Goal: Information Seeking & Learning: Compare options

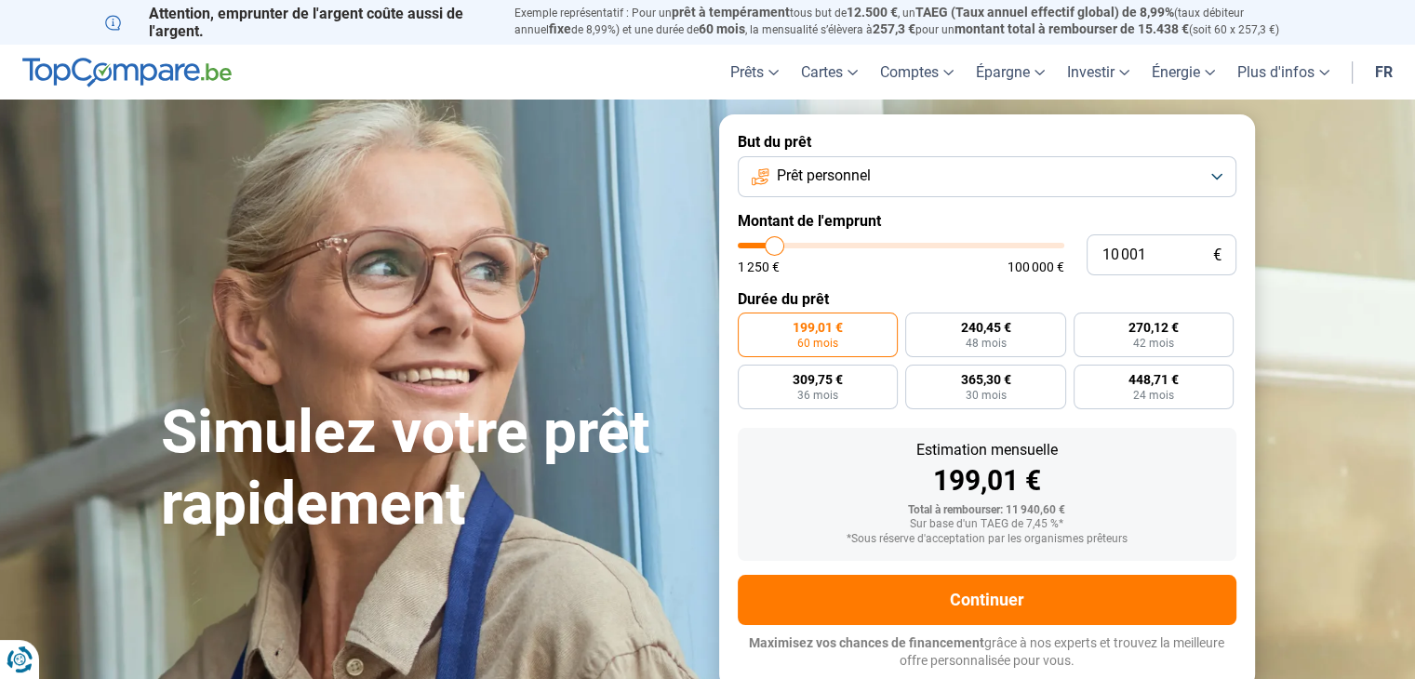
type input "92 500"
type input "92500"
click at [1031, 248] on input "range" at bounding box center [901, 246] width 327 height 6
radio input "false"
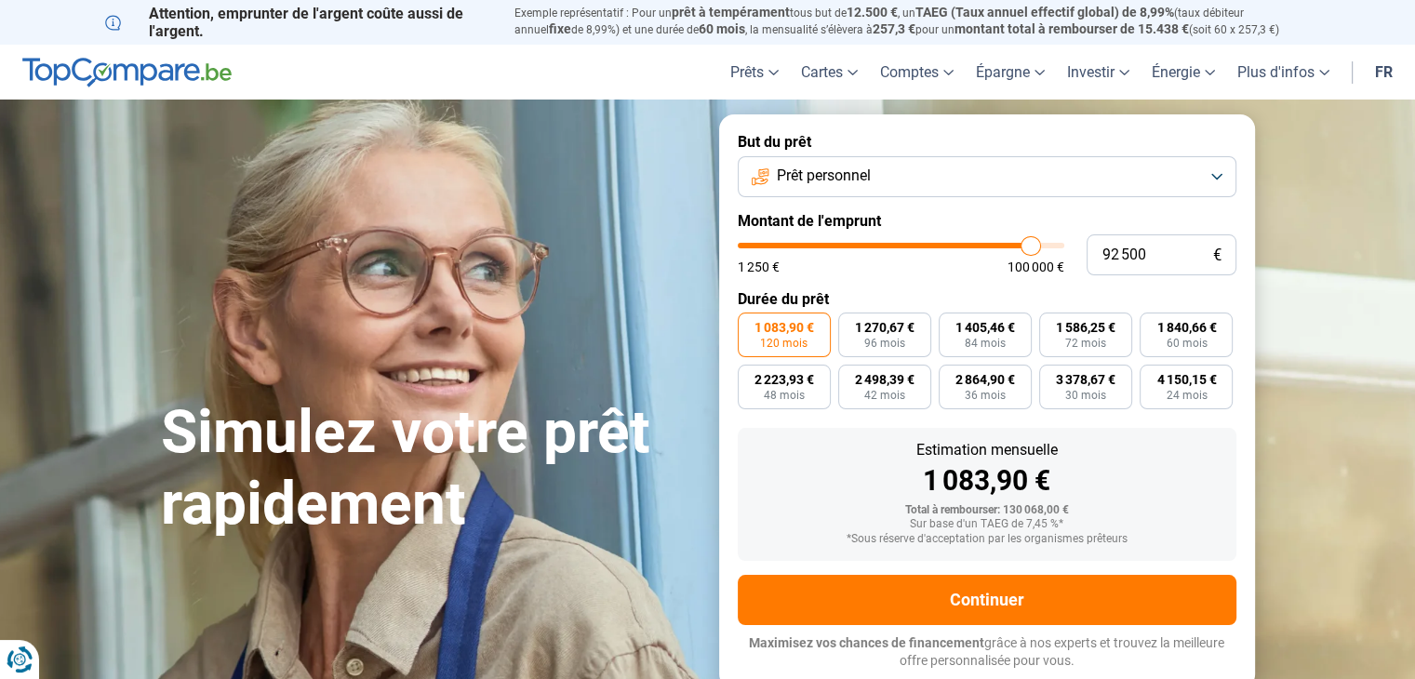
click at [1031, 248] on input "range" at bounding box center [901, 246] width 327 height 6
type input "85 750"
type input "85750"
click at [1009, 246] on input "range" at bounding box center [901, 246] width 327 height 6
type input "81 750"
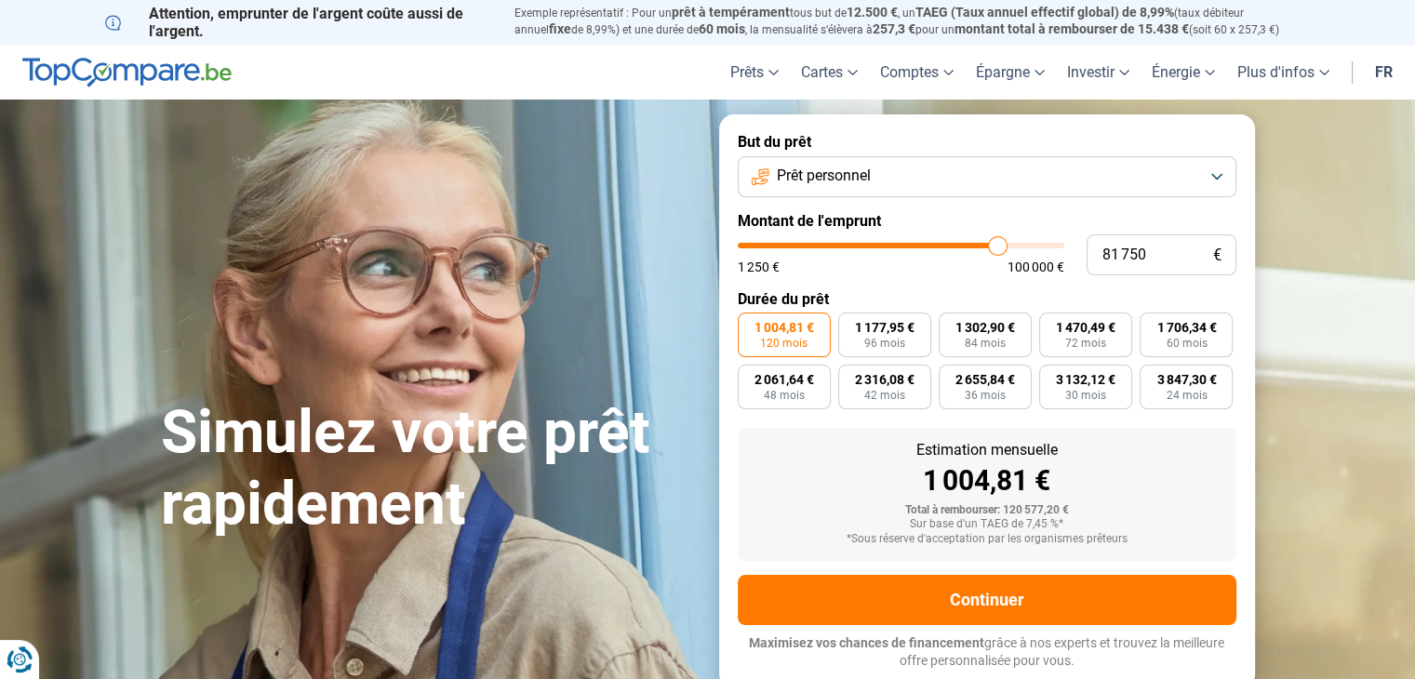
click at [997, 247] on input "range" at bounding box center [901, 246] width 327 height 6
click at [986, 247] on input "range" at bounding box center [901, 246] width 327 height 6
type input "81500"
type input "81 500"
type input "81250"
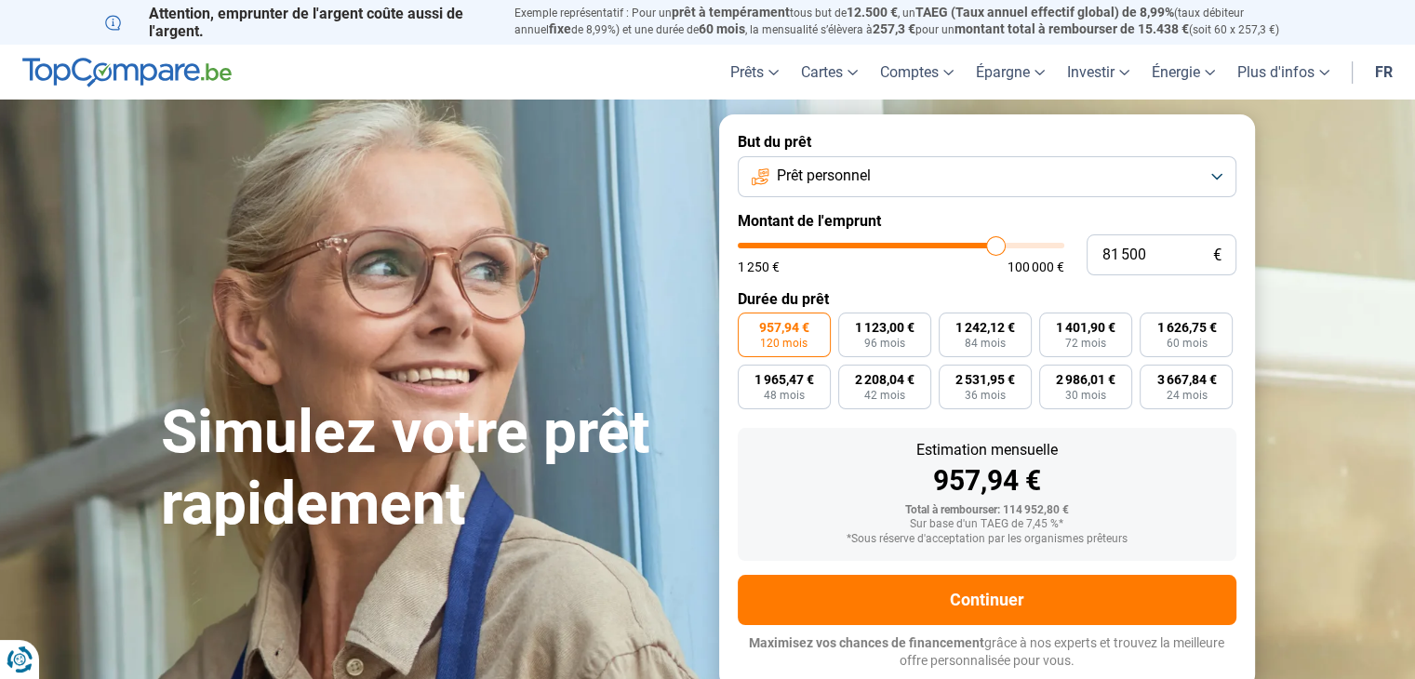
type input "81 250"
type input "81000"
type input "81 000"
type input "80750"
type input "80 750"
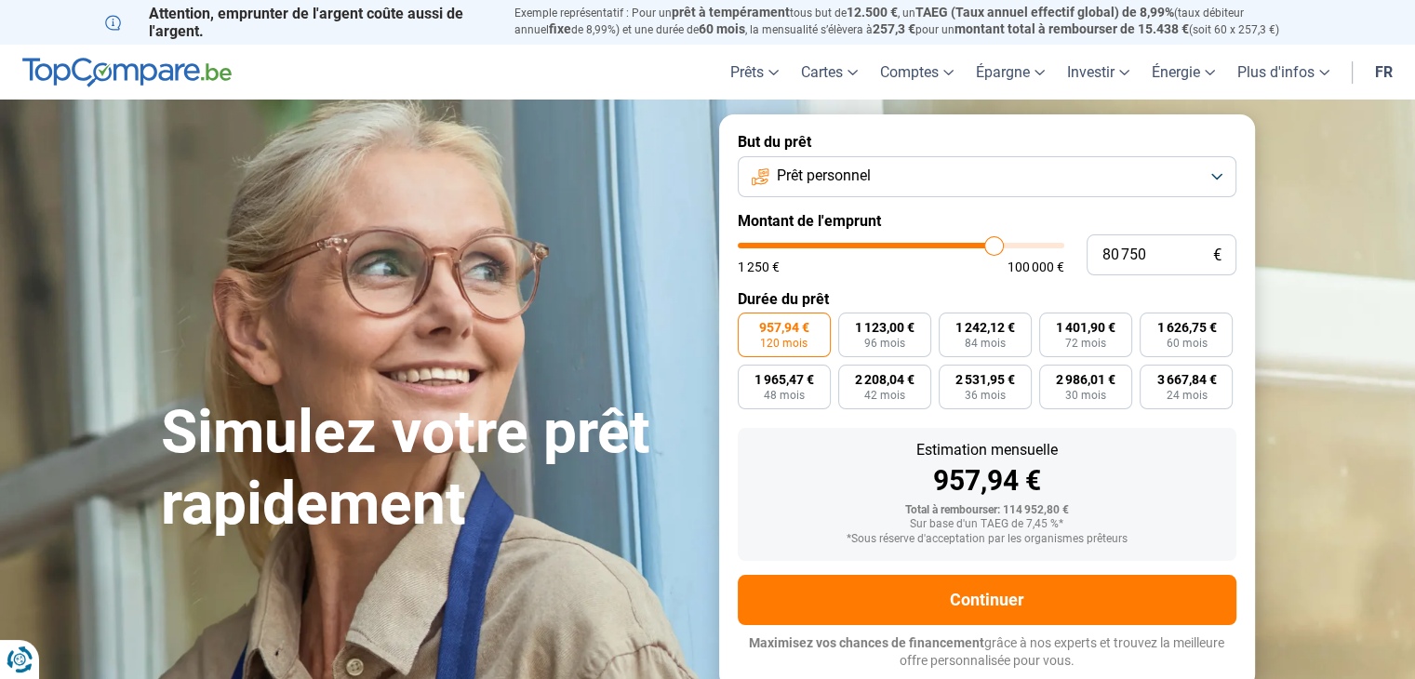
type input "80500"
type input "80 500"
type input "80250"
type input "80 250"
type input "80000"
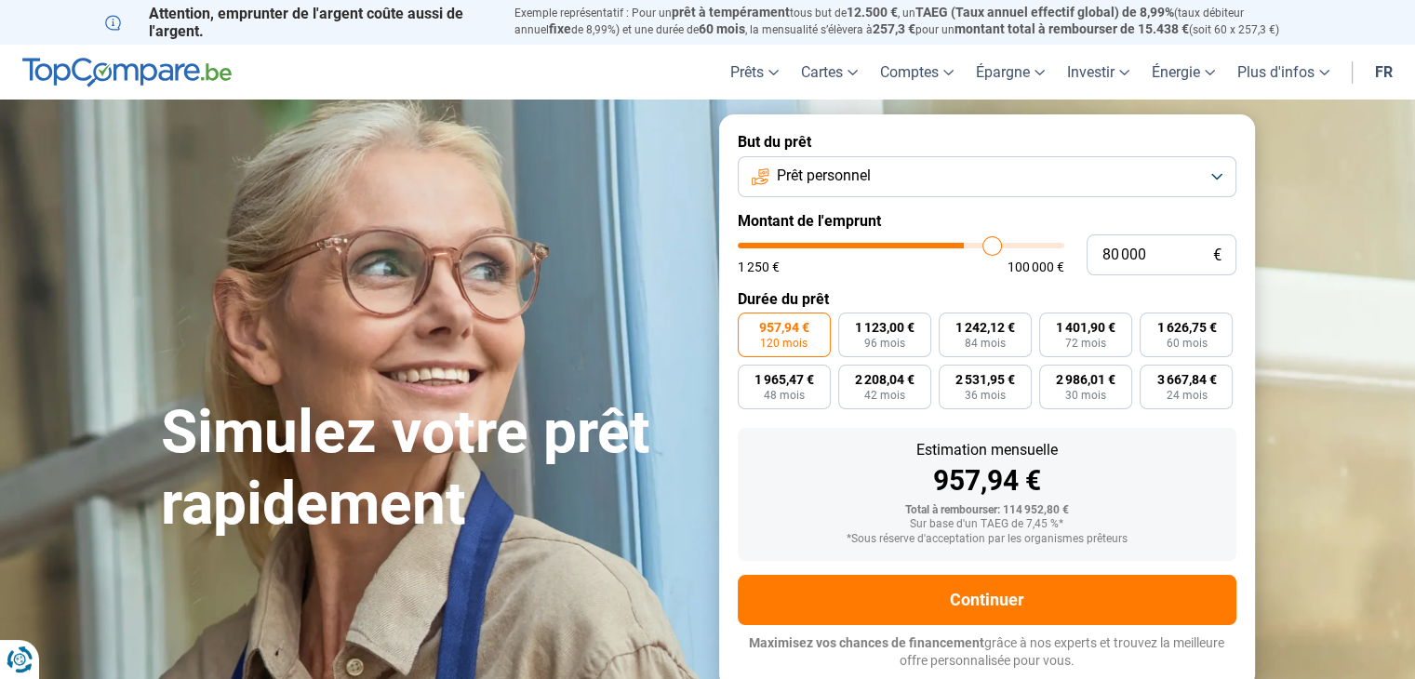
type input "69 500"
type input "69500"
click at [959, 247] on input "range" at bounding box center [901, 246] width 327 height 6
type input "65 250"
type input "65250"
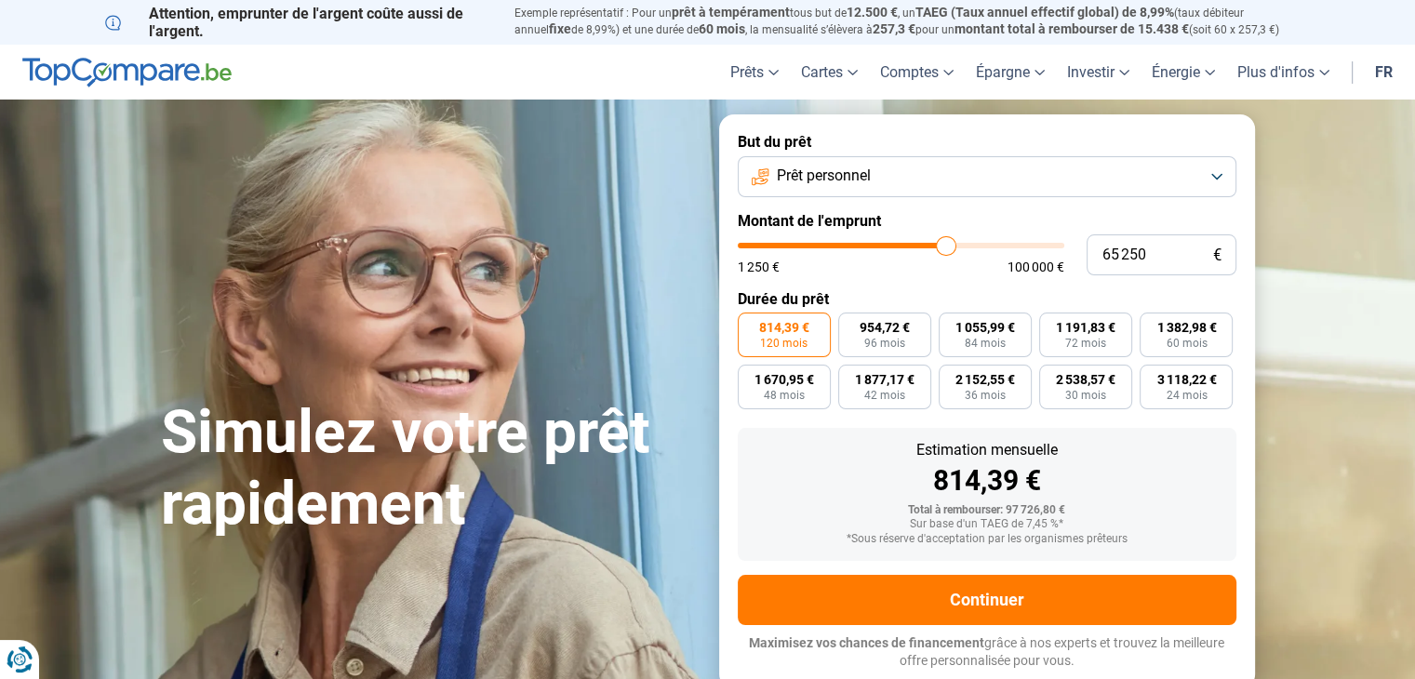
click at [945, 244] on input "range" at bounding box center [901, 246] width 327 height 6
type input "61 000"
click at [932, 244] on input "range" at bounding box center [901, 246] width 327 height 6
type input "60750"
type input "60 750"
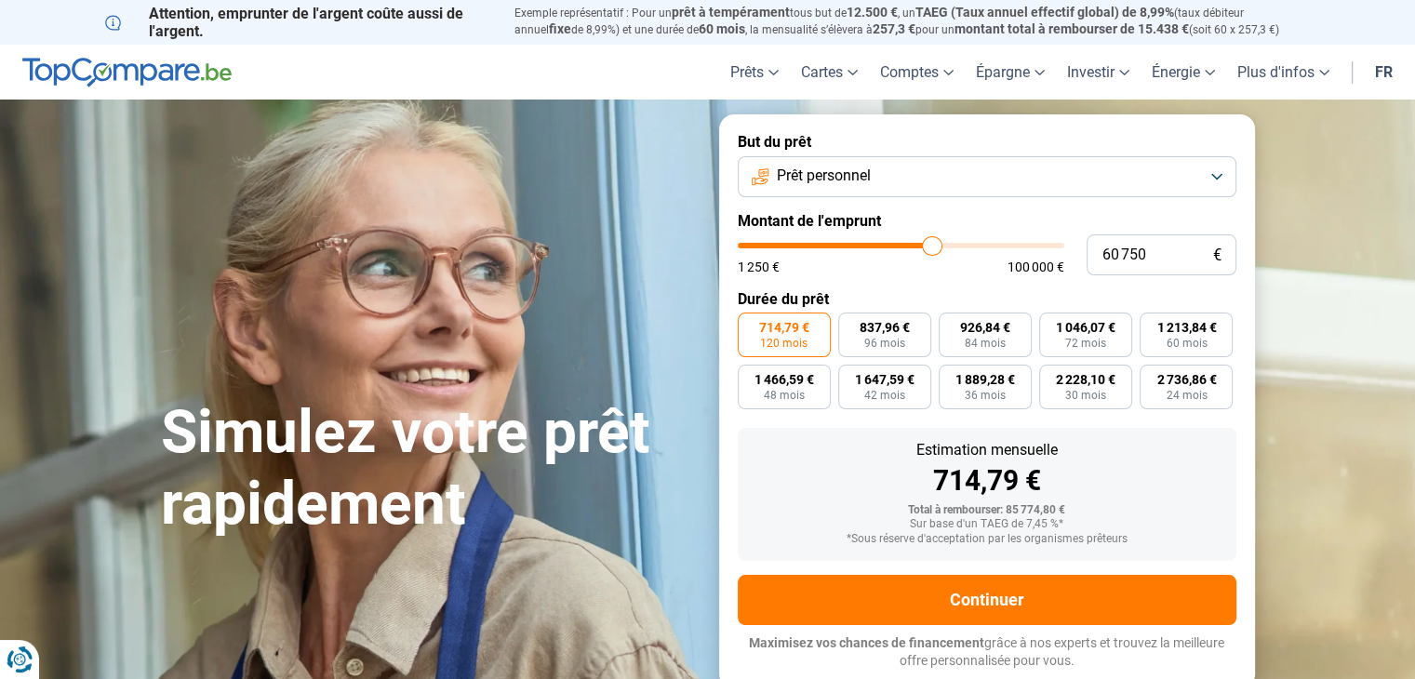
type input "60500"
type input "60 500"
type input "60250"
type input "60 250"
type input "60000"
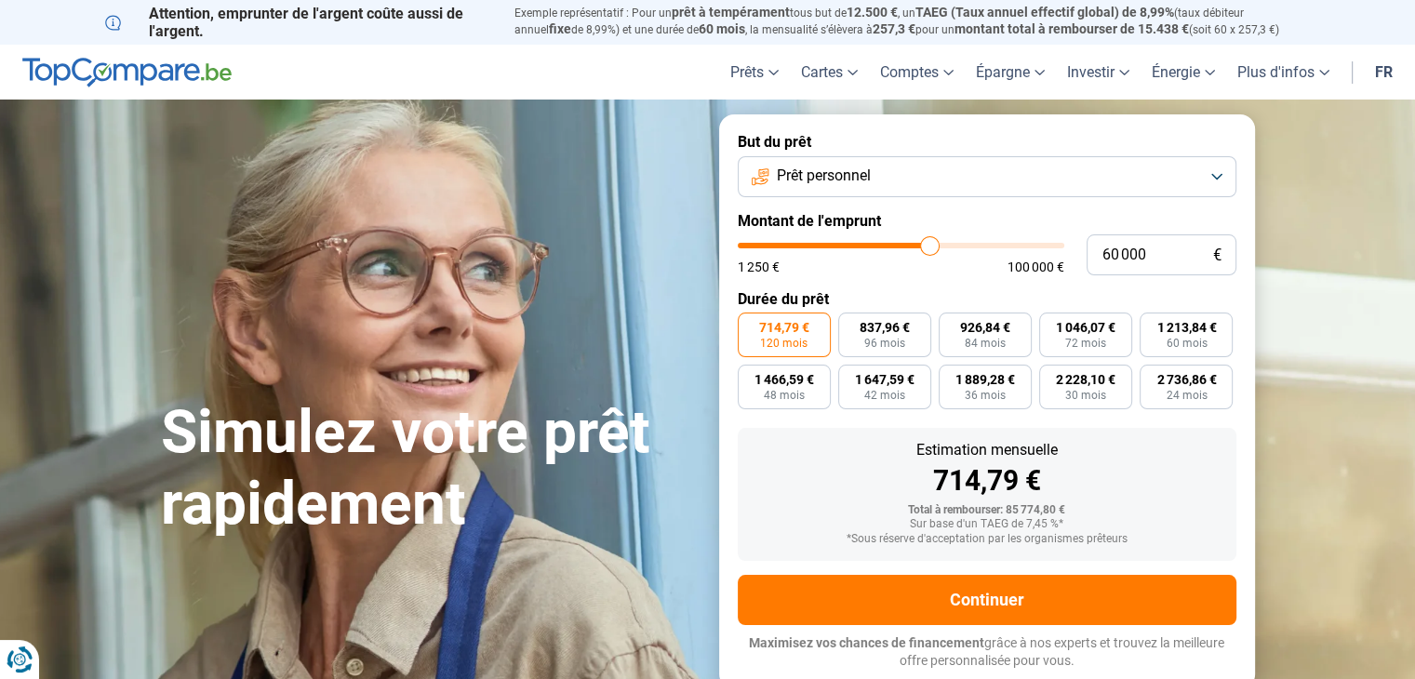
type input "6 500"
type input "6500"
click at [763, 247] on input "range" at bounding box center [901, 246] width 327 height 6
radio input "true"
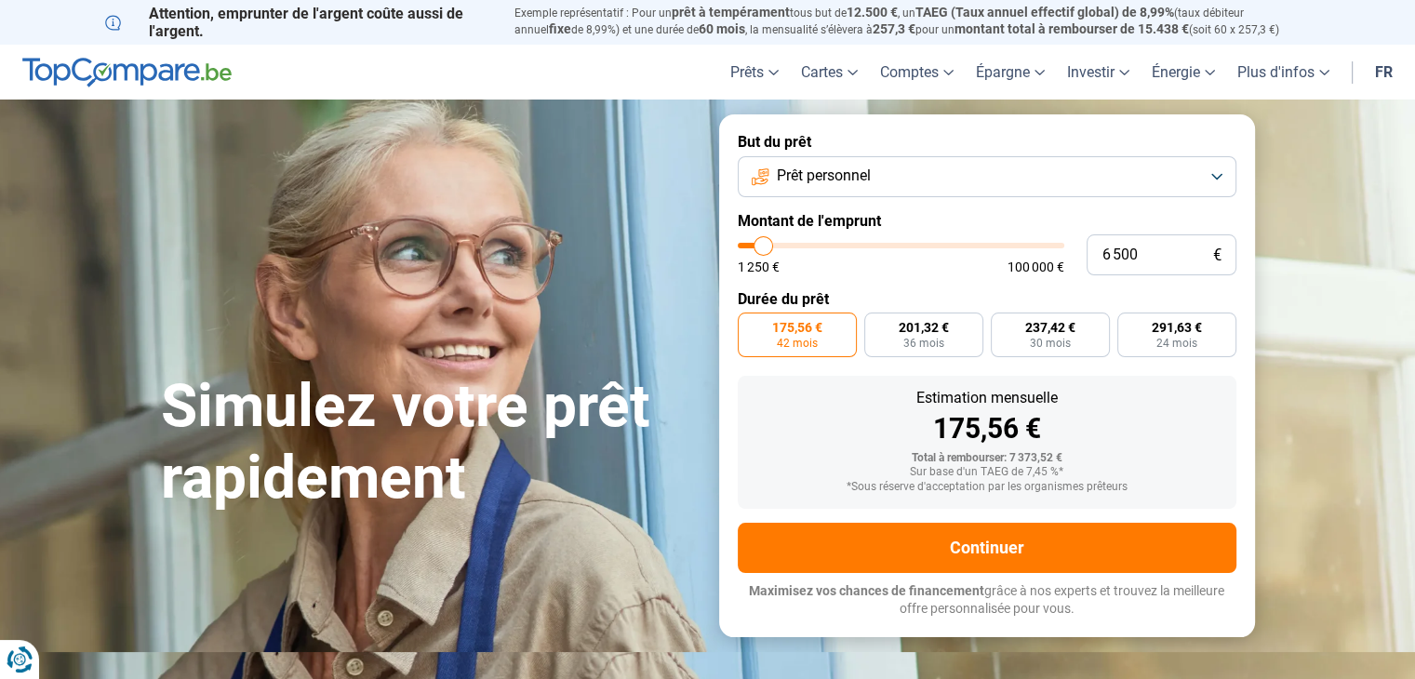
type input "11 250"
type input "11250"
click at [778, 246] on input "range" at bounding box center [901, 246] width 327 height 6
radio input "false"
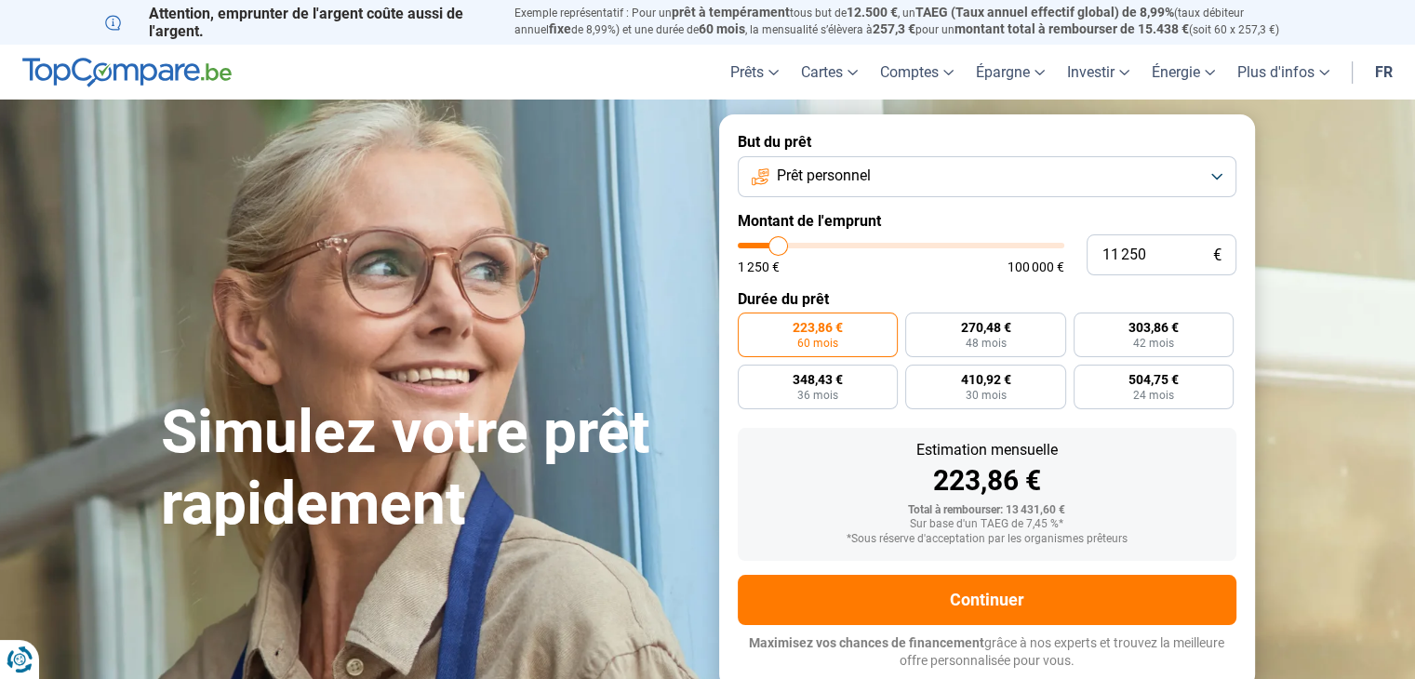
type input "7 250"
type input "7250"
click at [766, 243] on input "range" at bounding box center [901, 246] width 327 height 6
radio input "true"
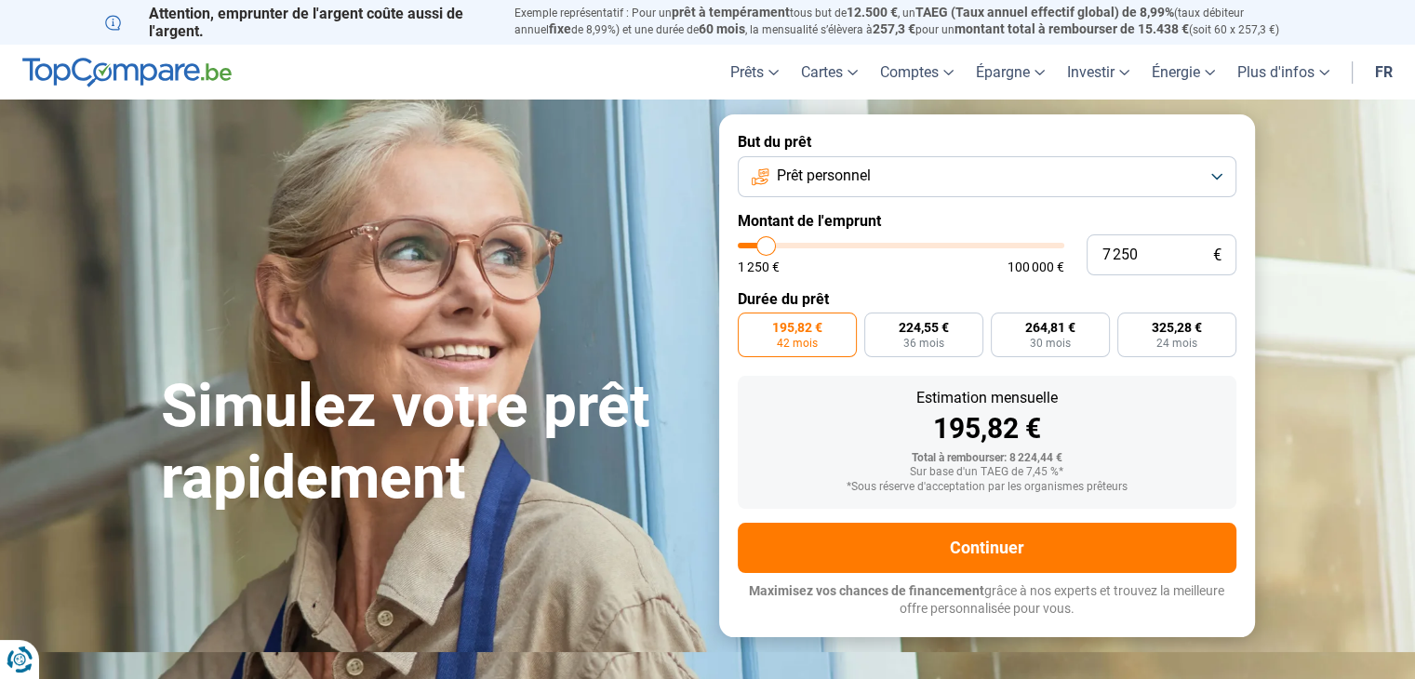
type input "7000"
type input "7 000"
type input "6750"
type input "6 750"
type input "6500"
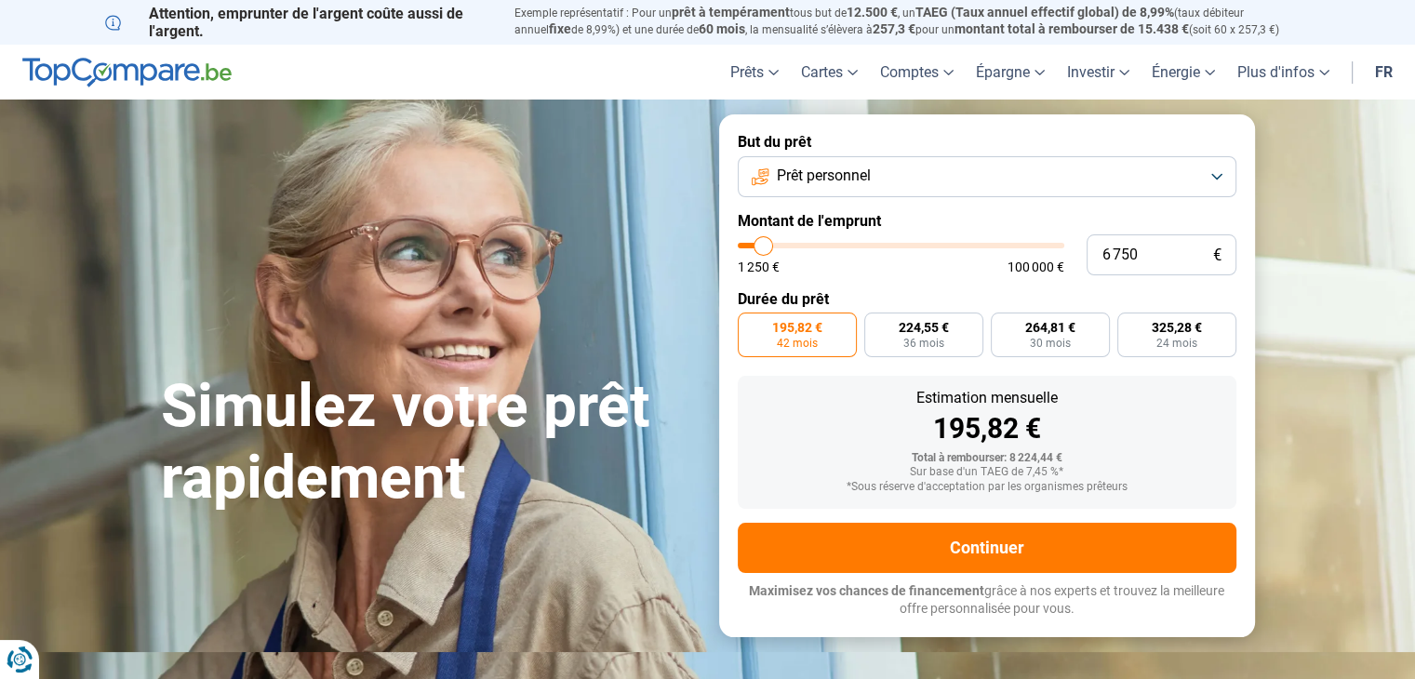
type input "6 500"
type input "6250"
type input "6 250"
type input "6000"
type input "6 000"
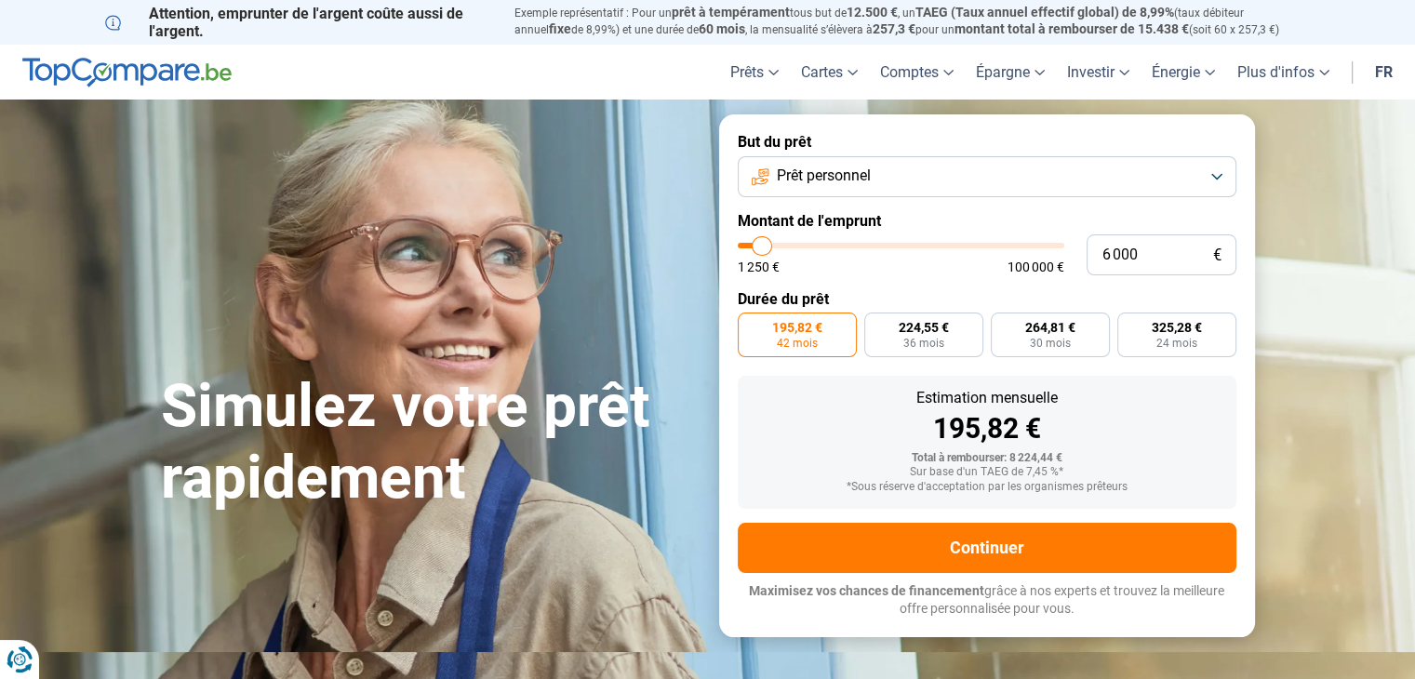
type input "5750"
type input "5 750"
type input "5500"
type input "5 500"
type input "5250"
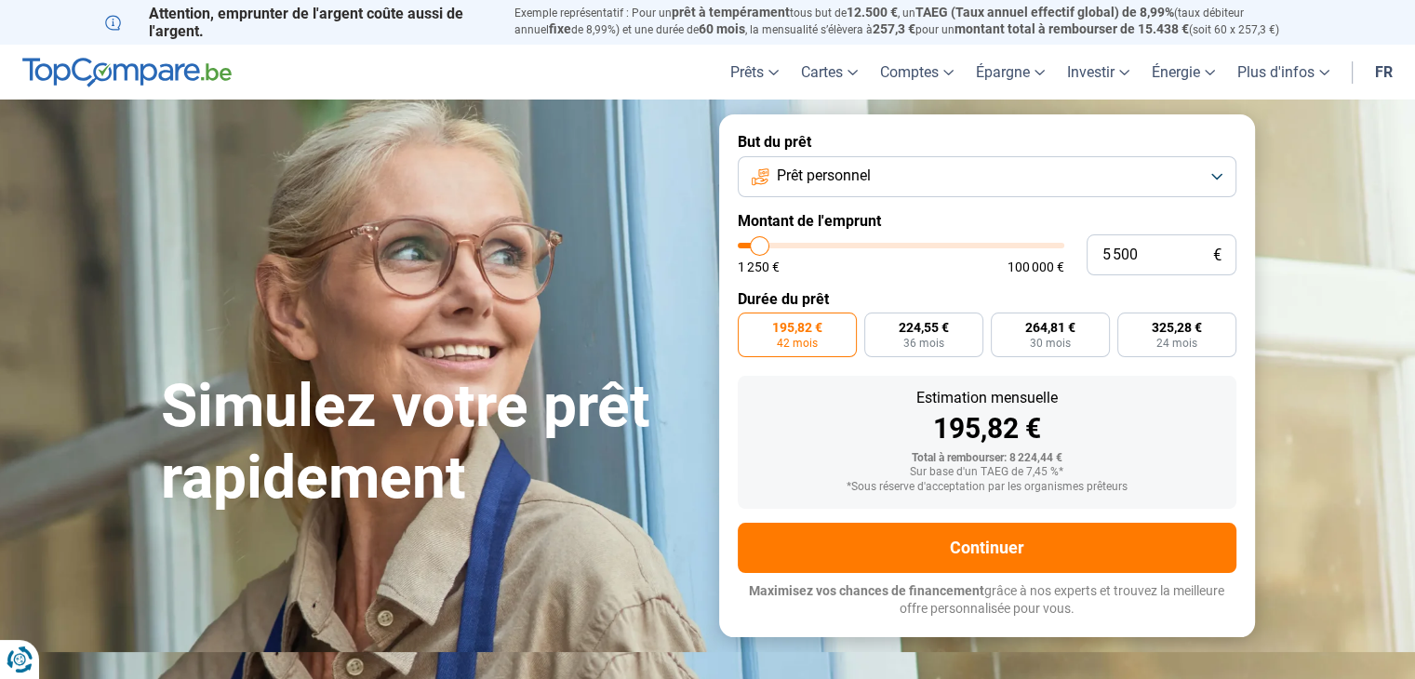
type input "5 250"
type input "5000"
type input "5 000"
type input "5250"
type input "5 250"
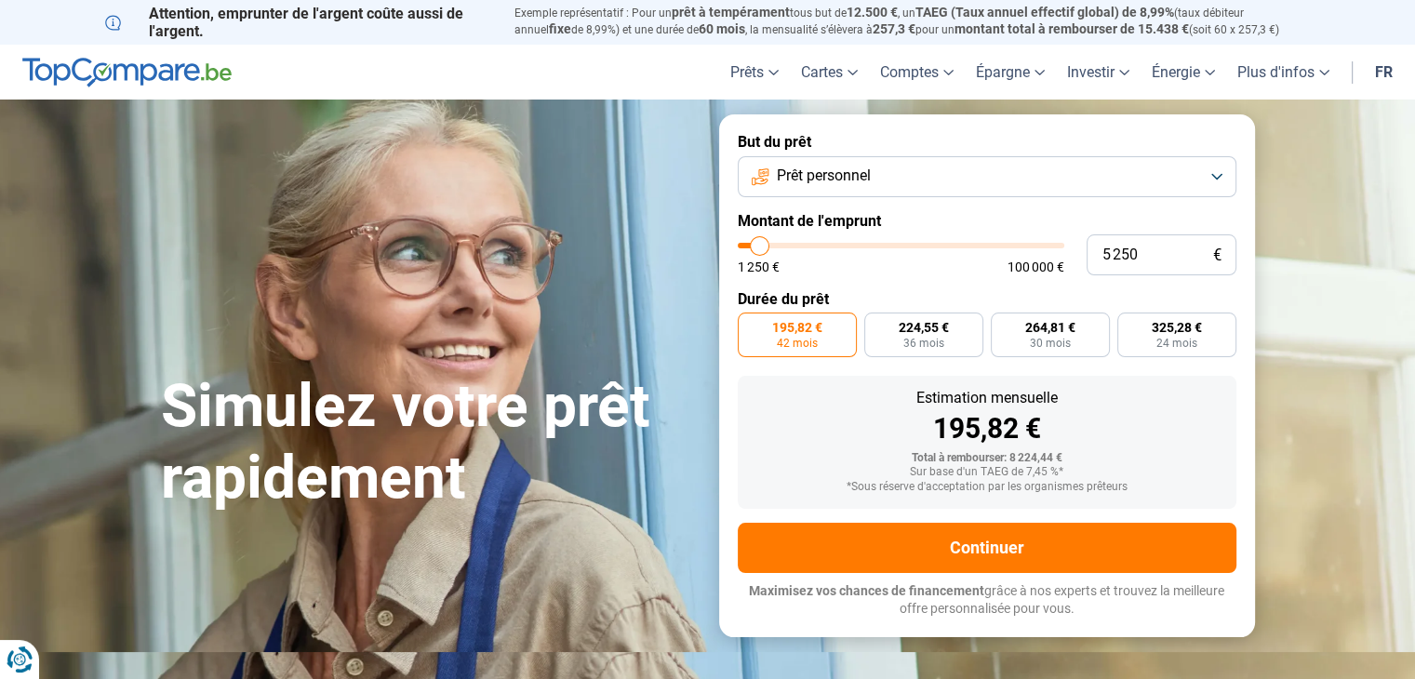
type input "5500"
type input "5 500"
type input "5750"
type input "5 750"
type input "6000"
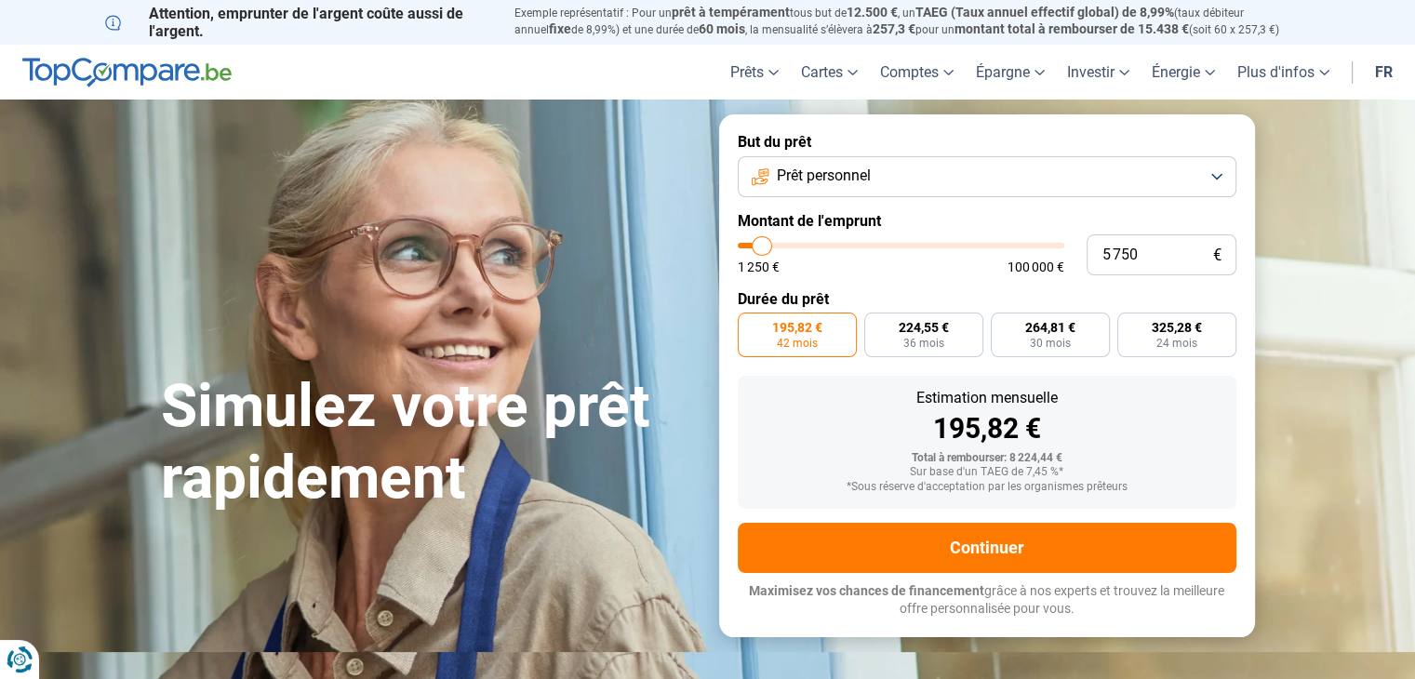
type input "6 000"
type input "5750"
type input "5 750"
type input "5500"
type input "5 500"
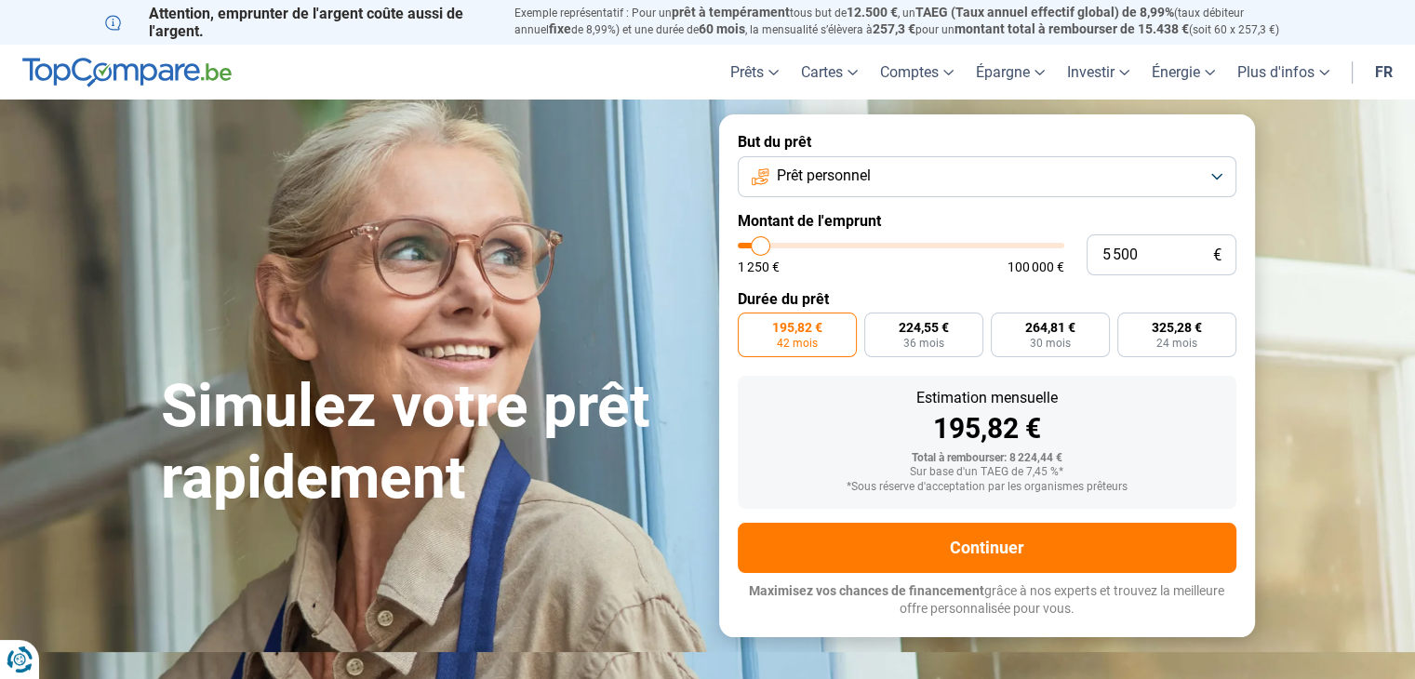
type input "5250"
type input "5 250"
type input "5000"
type input "5 000"
click at [842, 273] on div "1 250 € 100 000 €" at bounding box center [901, 267] width 327 height 13
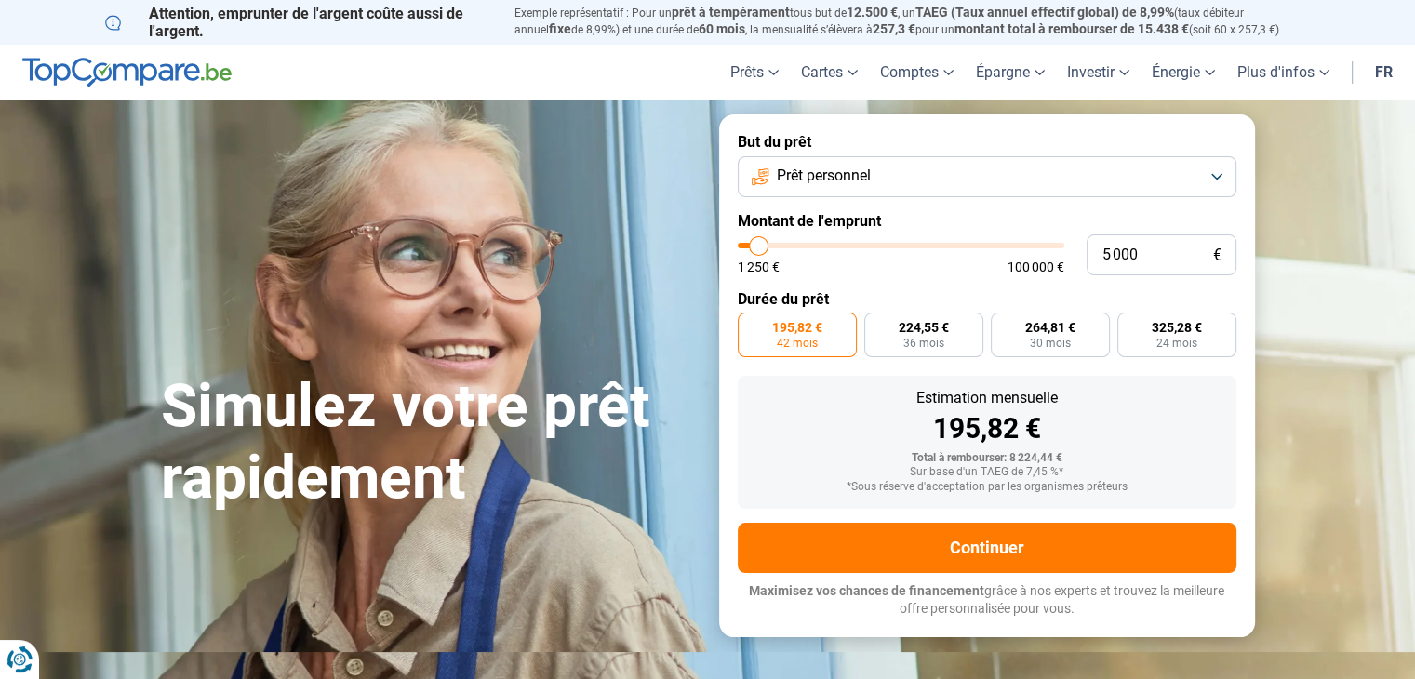
click at [1215, 172] on button "Prêt personnel" at bounding box center [987, 176] width 499 height 41
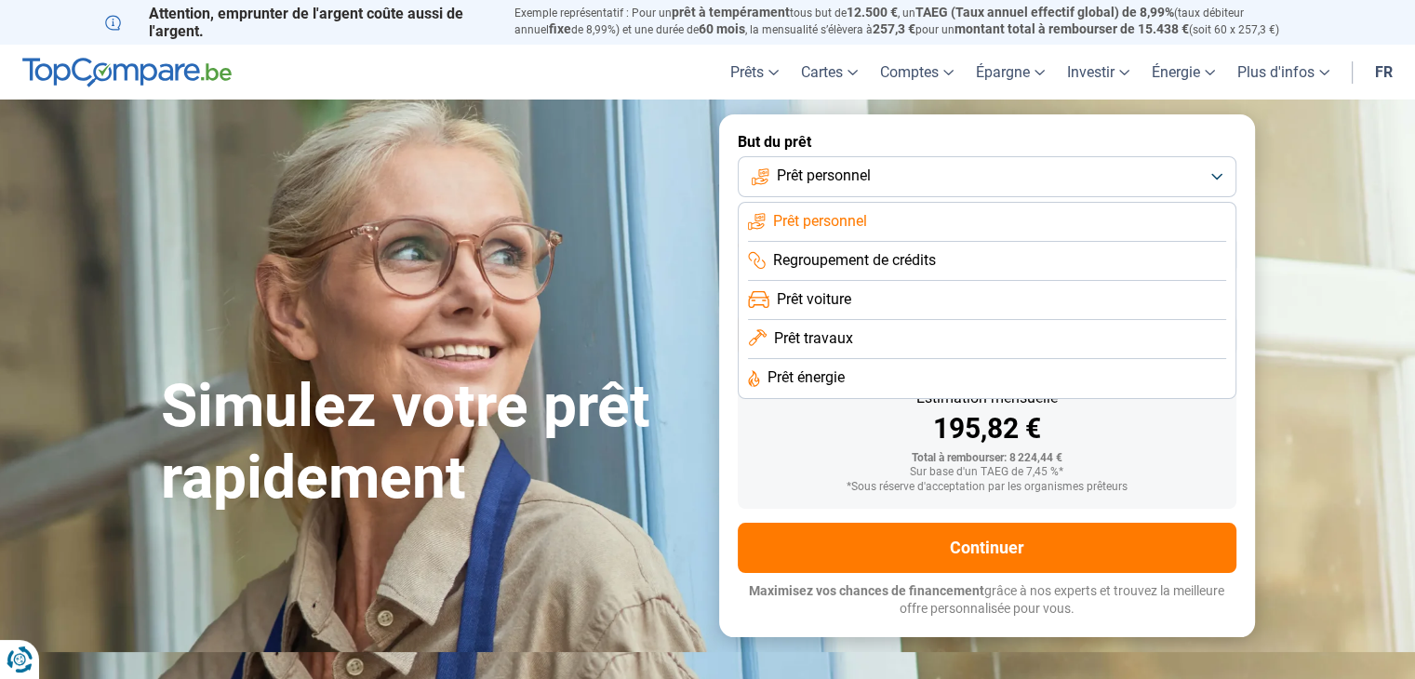
click at [829, 294] on span "Prêt voiture" at bounding box center [814, 299] width 74 height 20
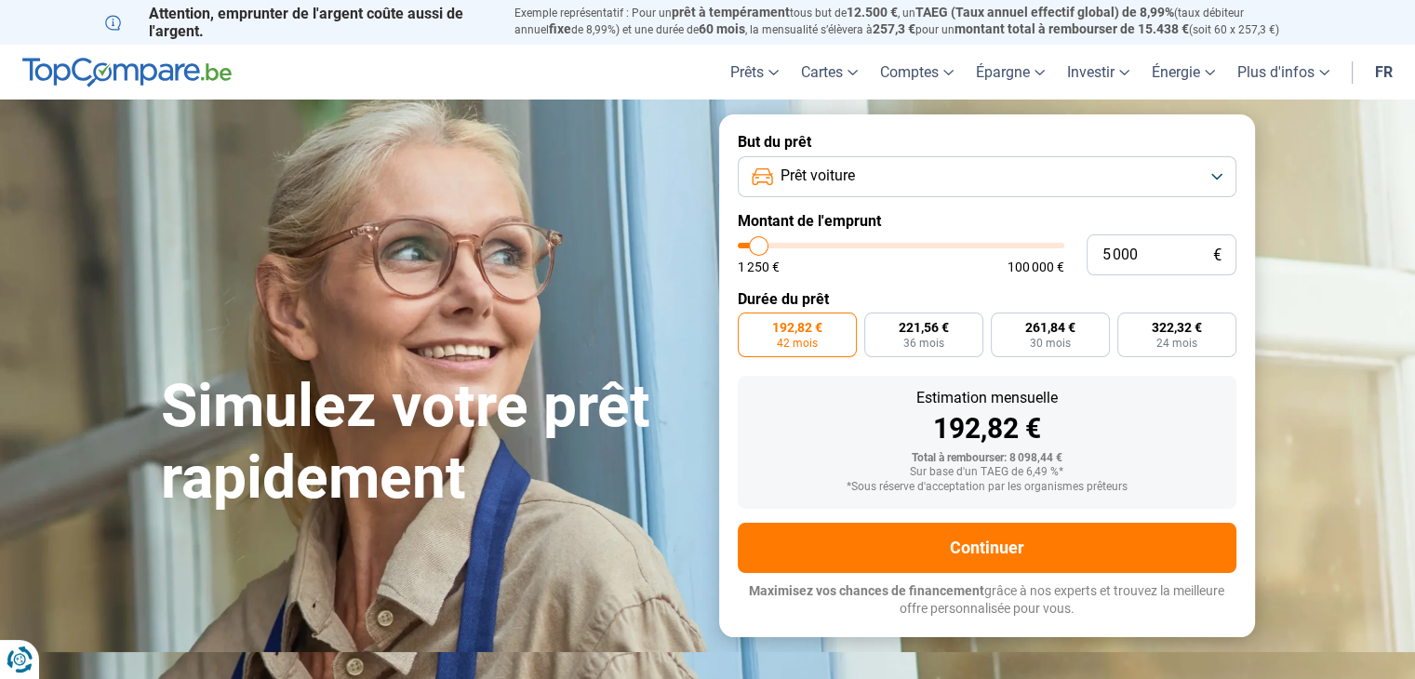
click at [1217, 171] on button "Prêt voiture" at bounding box center [987, 176] width 499 height 41
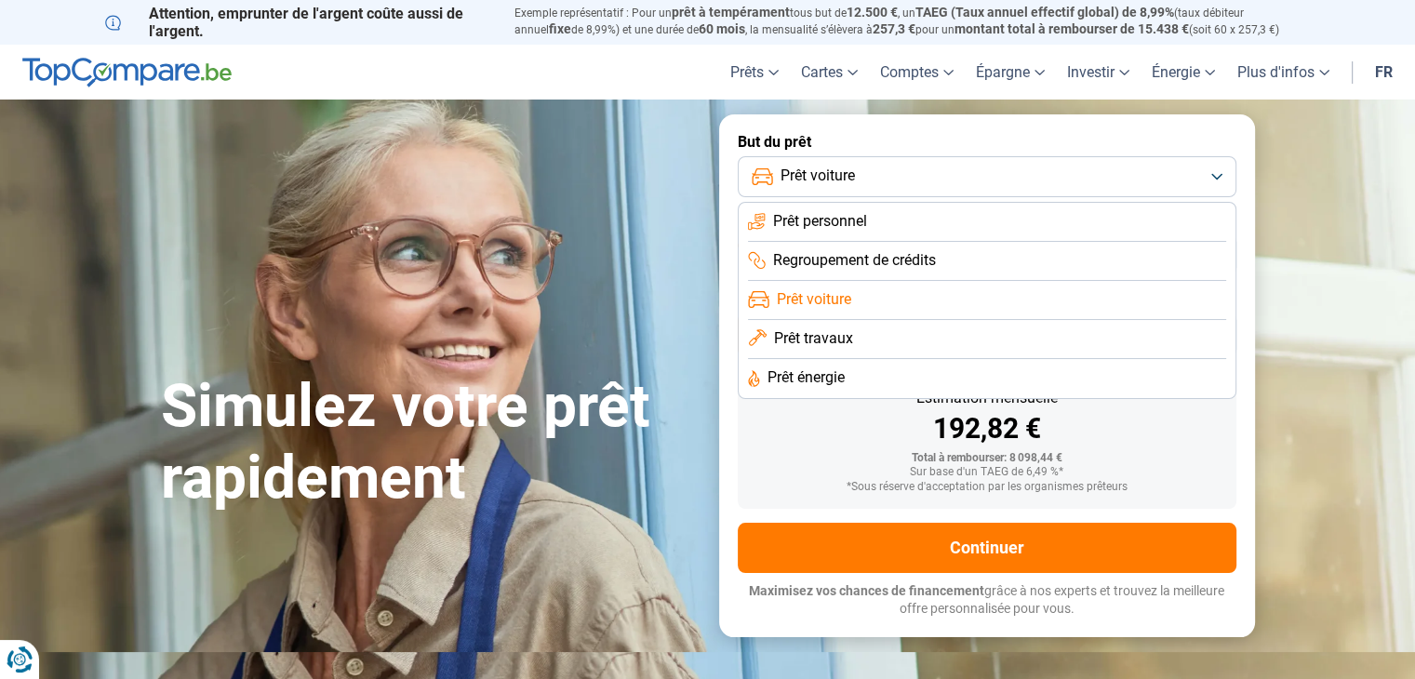
click at [826, 338] on span "Prêt travaux" at bounding box center [813, 338] width 79 height 20
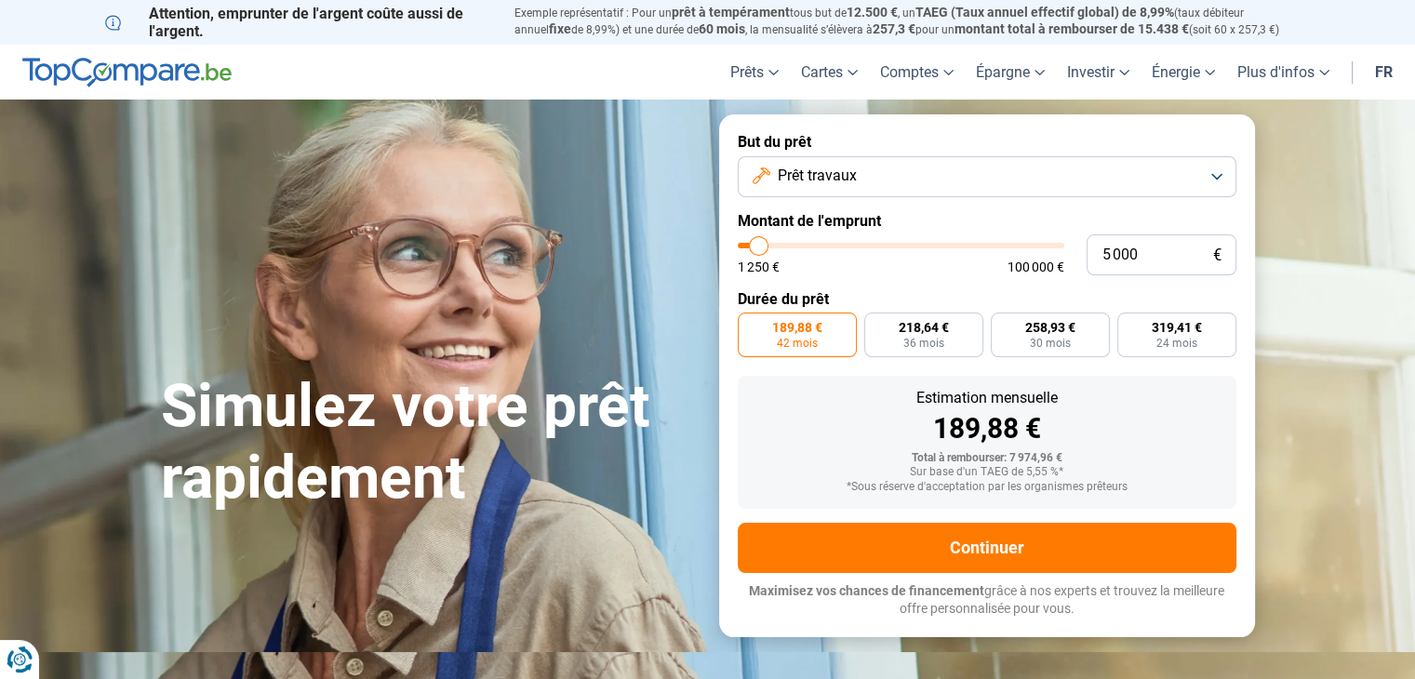
click at [1222, 178] on button "Prêt travaux" at bounding box center [987, 176] width 499 height 41
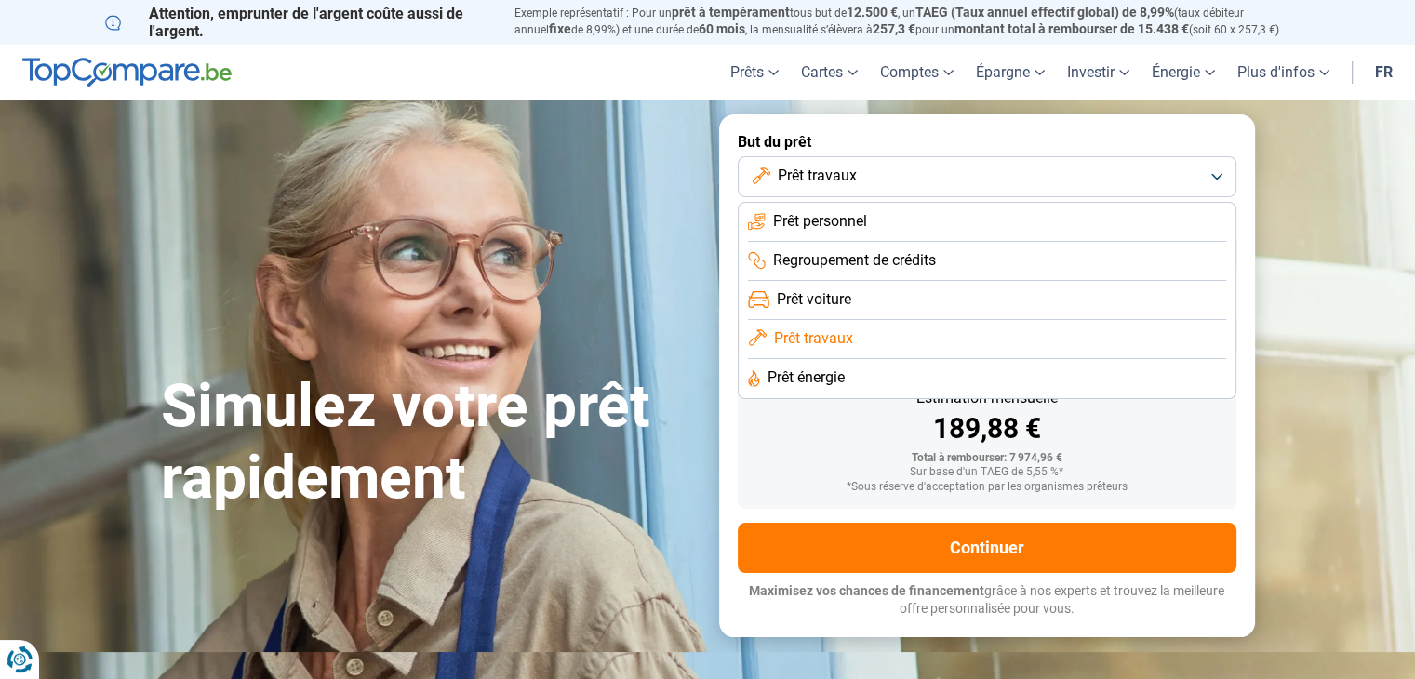
click at [837, 381] on span "Prêt énergie" at bounding box center [806, 377] width 77 height 20
